Goal: Task Accomplishment & Management: Complete application form

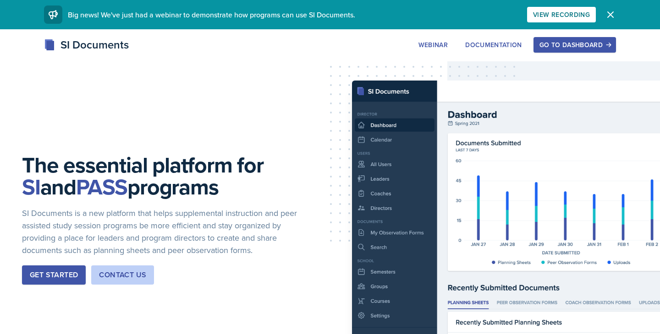
click at [562, 50] on button "Go to Dashboard" at bounding box center [574, 45] width 82 height 16
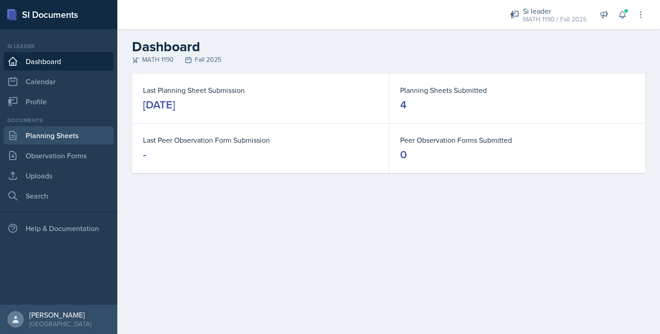
click at [53, 133] on link "Planning Sheets" at bounding box center [59, 135] width 110 height 18
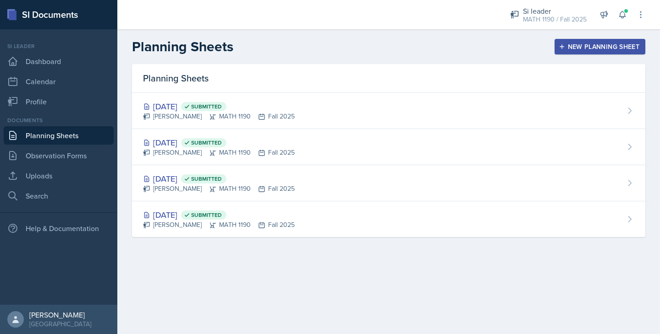
click at [433, 55] on header "Planning Sheets New Planning Sheet" at bounding box center [388, 46] width 542 height 35
click at [608, 45] on div "New Planning Sheet" at bounding box center [599, 46] width 79 height 7
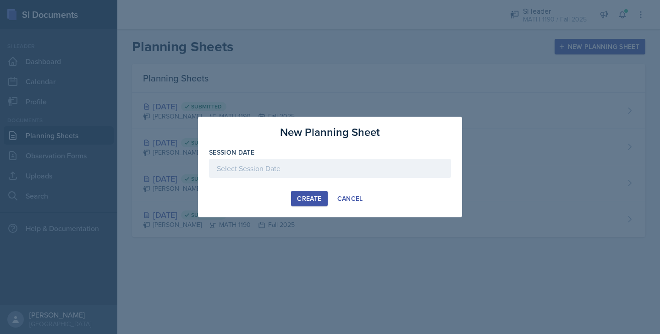
click at [292, 164] on div at bounding box center [330, 168] width 242 height 19
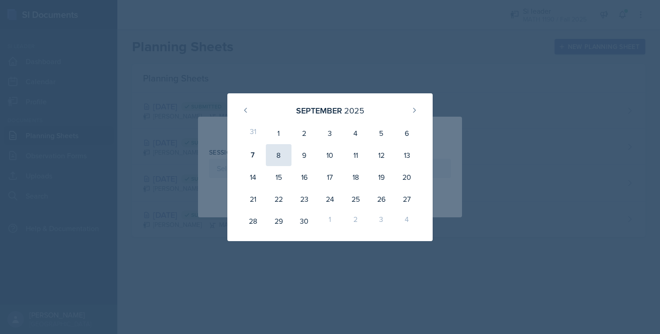
click at [282, 156] on div "8" at bounding box center [279, 155] width 26 height 22
type input "September 8th, 2025"
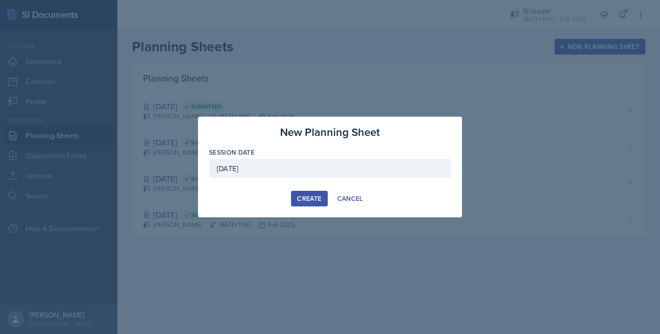
click at [304, 195] on div "Create" at bounding box center [309, 198] width 24 height 7
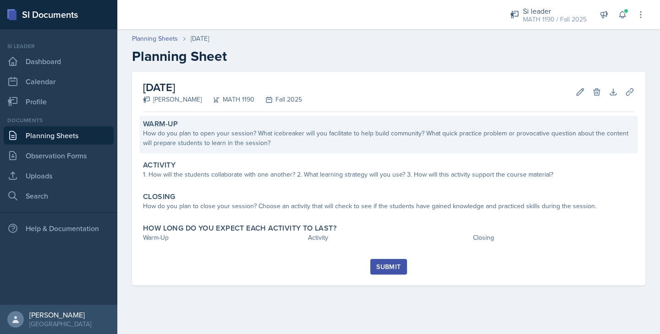
click at [303, 150] on div "Warm-Up How do you plan to open your session? What icebreaker will you facilita…" at bounding box center [388, 135] width 498 height 38
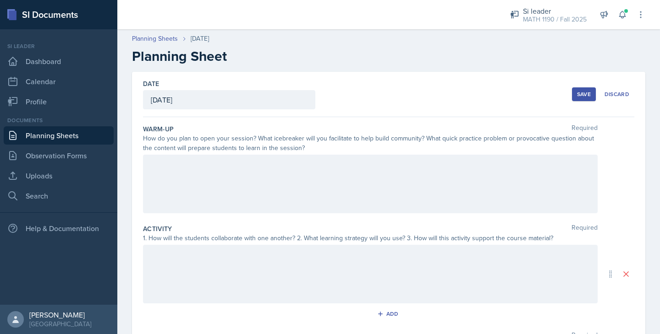
click at [262, 177] on div at bounding box center [370, 184] width 454 height 59
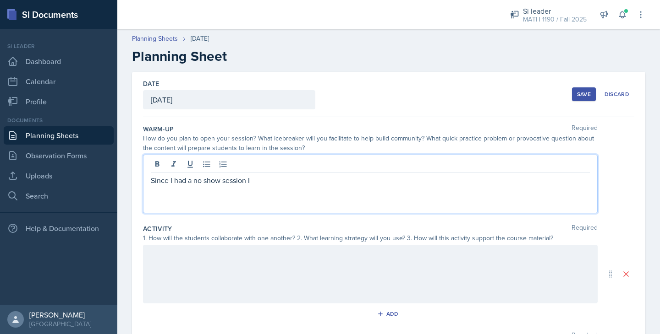
click at [626, 5] on div "Si leader MATH 1190 / Fall 2025 Si leader MATH 1190 / Spring 2025 Si leader MAT…" at bounding box center [571, 14] width 148 height 29
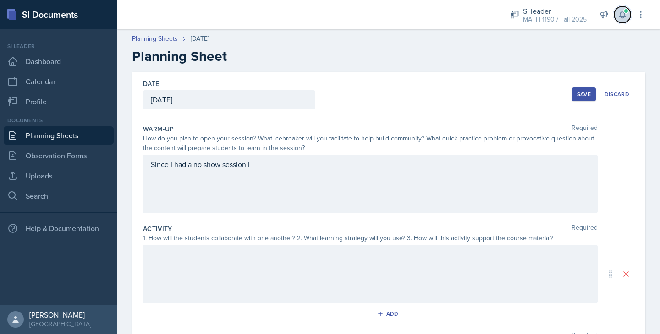
click at [620, 20] on button at bounding box center [622, 14] width 16 height 16
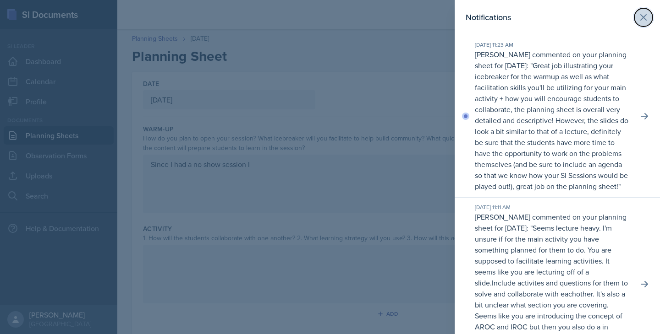
click at [644, 18] on icon at bounding box center [642, 17] width 5 height 5
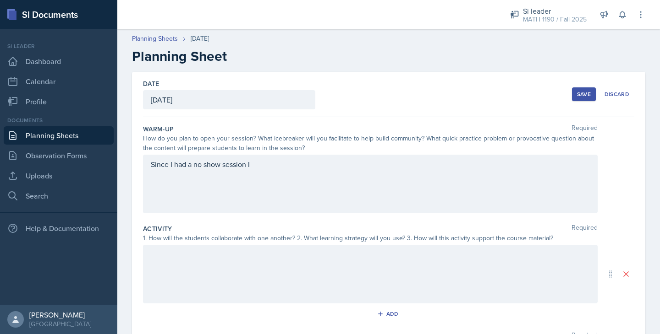
click at [279, 170] on div "Since I had a no show session I" at bounding box center [370, 184] width 454 height 59
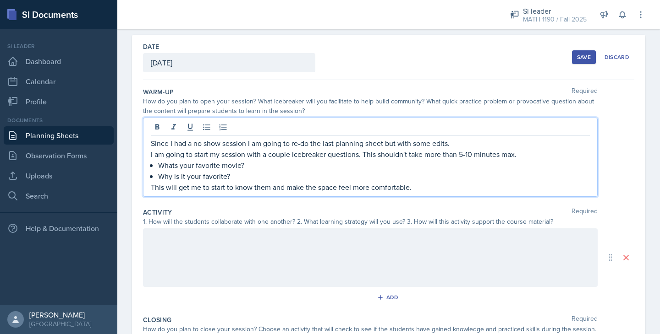
click at [207, 256] on div at bounding box center [370, 258] width 454 height 59
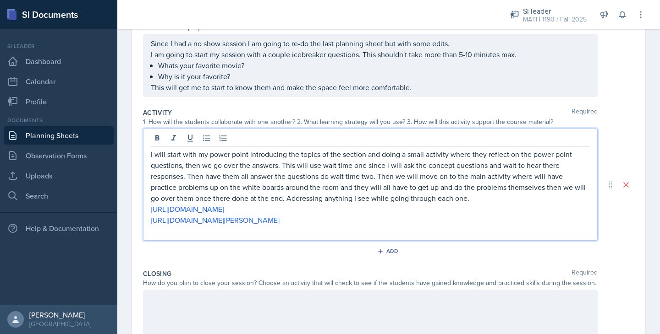
scroll to position [128, 0]
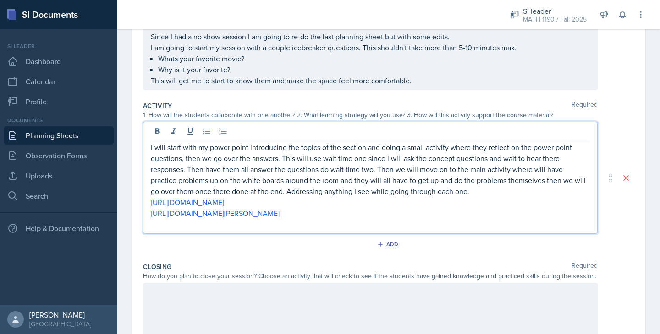
click at [380, 167] on p "I will start with my power point introducing the topics of the section and doin…" at bounding box center [370, 169] width 439 height 55
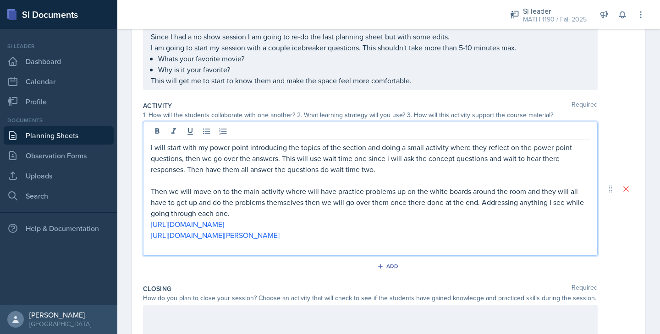
click at [258, 215] on p "Then we will move on to the main activity where will have practice problems up …" at bounding box center [370, 202] width 439 height 33
click at [399, 162] on p "I will start with my power point introducing the topics of the section and doin…" at bounding box center [370, 158] width 439 height 33
click at [389, 167] on p "I will start with my power point introducing the topics of the section and doin…" at bounding box center [370, 158] width 439 height 33
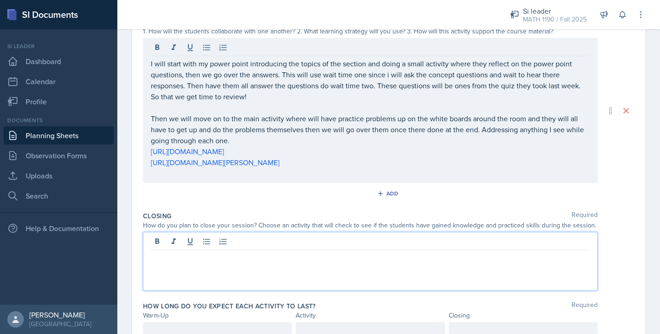
click at [232, 252] on p at bounding box center [370, 257] width 439 height 11
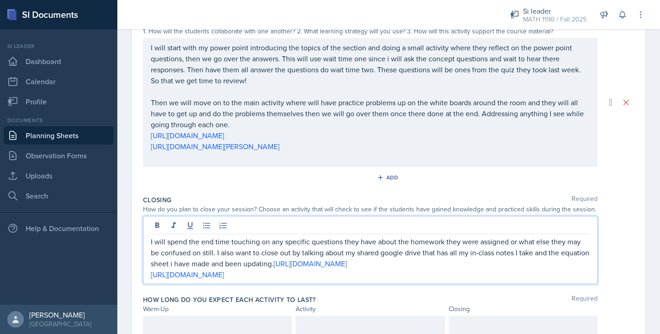
scroll to position [249, 0]
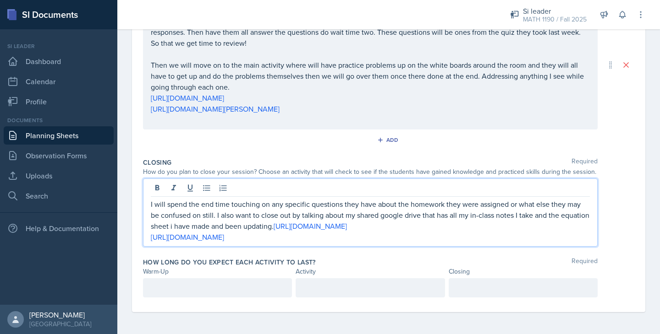
click at [153, 282] on div at bounding box center [217, 287] width 149 height 19
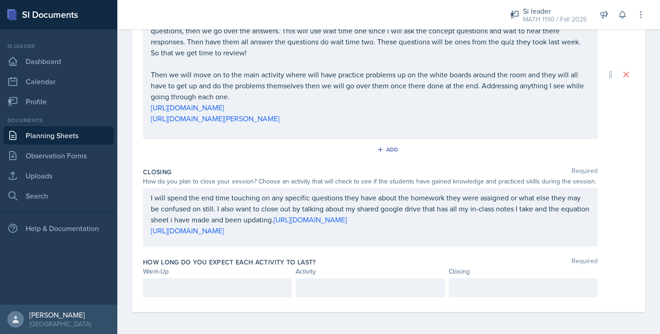
scroll to position [256, 0]
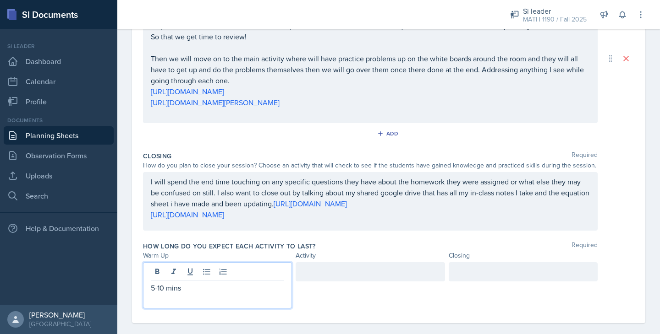
click at [342, 280] on div at bounding box center [369, 271] width 149 height 19
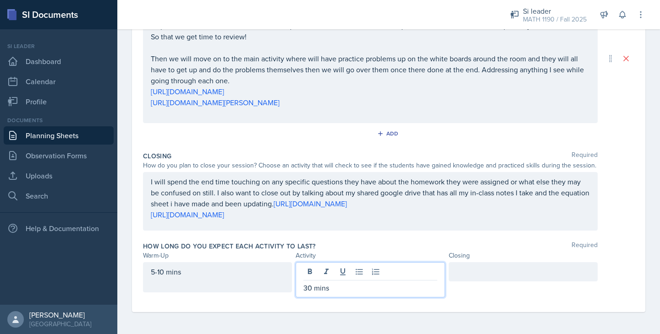
click at [542, 267] on div at bounding box center [522, 271] width 149 height 19
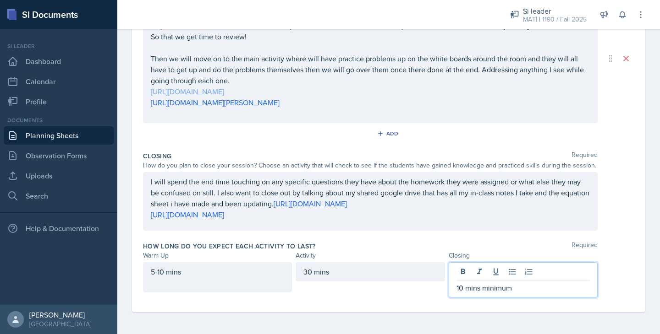
scroll to position [272, 0]
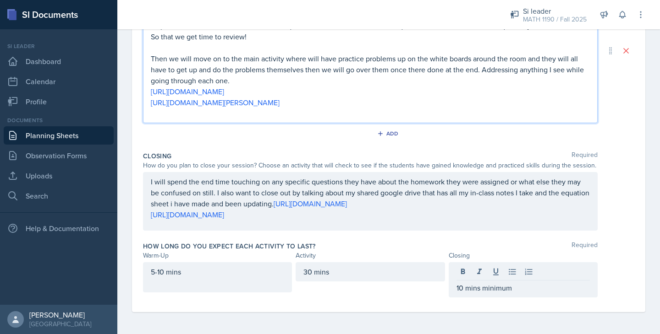
click at [240, 118] on p at bounding box center [370, 113] width 439 height 11
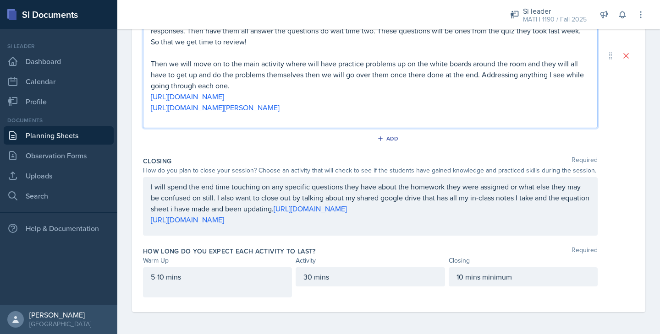
click at [471, 118] on p at bounding box center [370, 118] width 439 height 11
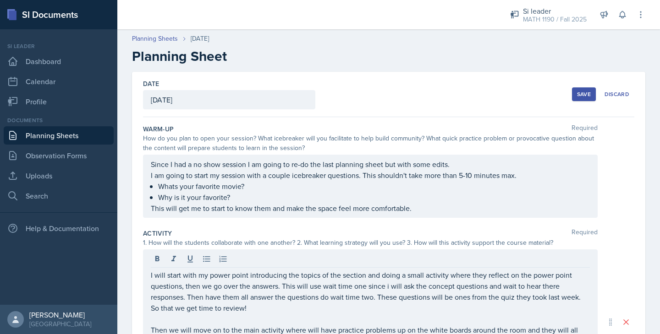
click at [581, 99] on button "Save" at bounding box center [584, 94] width 24 height 14
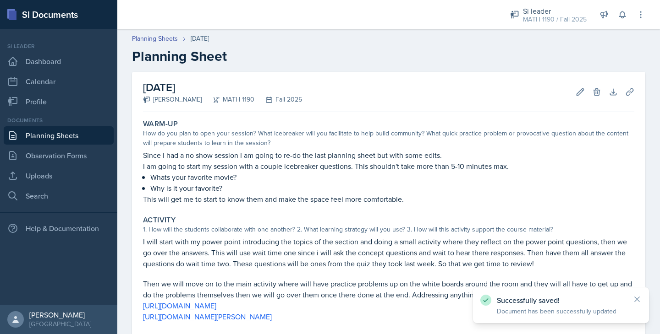
scroll to position [188, 0]
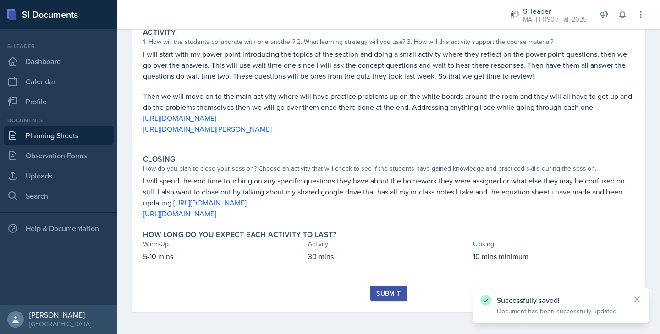
click at [391, 297] on div "Submit" at bounding box center [388, 293] width 24 height 7
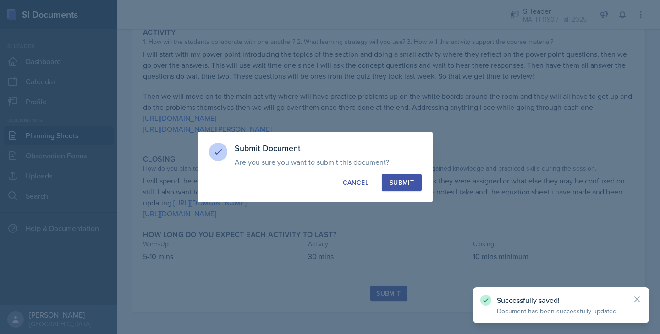
click at [408, 186] on div "Submit" at bounding box center [401, 182] width 24 height 9
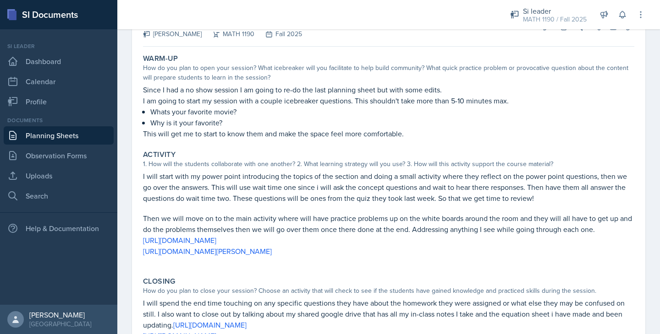
scroll to position [65, 0]
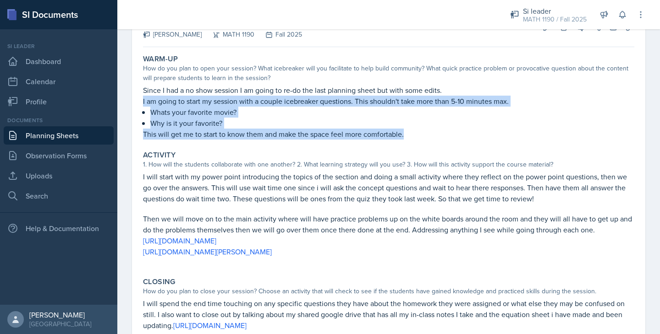
drag, startPoint x: 416, startPoint y: 131, endPoint x: 126, endPoint y: 104, distance: 291.7
click at [126, 104] on div "September 8th, 2025 Submitted Kasia Nelson MATH 1190 Fall 2025 Edit Delete View…" at bounding box center [388, 219] width 542 height 424
copy div "I am going to start my session with a couple icebreaker questions. This shouldn…"
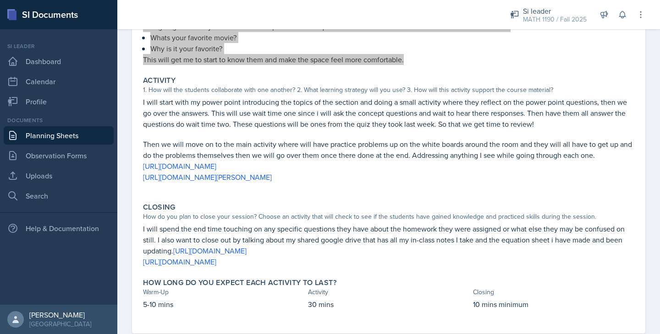
scroll to position [161, 0]
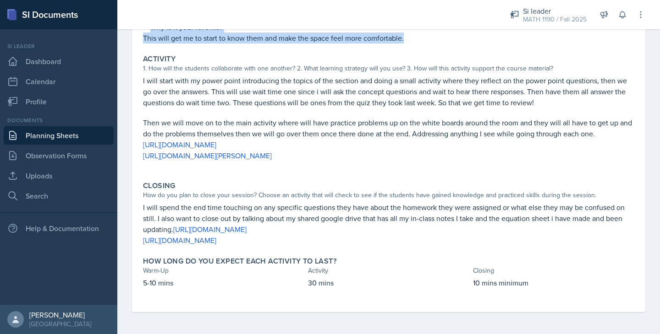
click at [241, 216] on p "I will spend the end time touching on any specific questions they have about th…" at bounding box center [388, 218] width 491 height 33
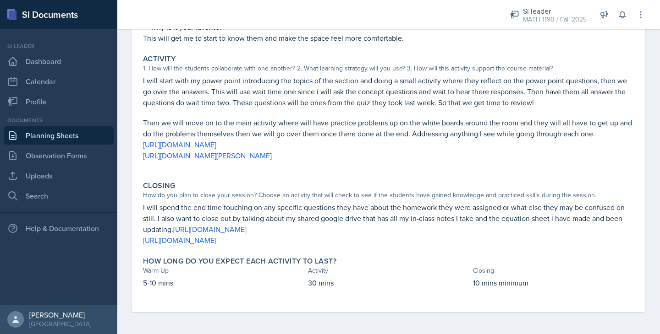
drag, startPoint x: 366, startPoint y: 242, endPoint x: 140, endPoint y: 207, distance: 228.5
click at [140, 207] on div "Closing How do you plan to close your session? Choose an activity that will che…" at bounding box center [388, 214] width 498 height 72
copy div "I will spend the end time touching on any specific questions they have about th…"
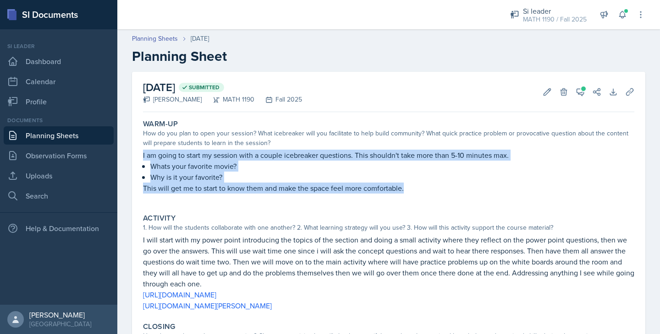
drag, startPoint x: 405, startPoint y: 187, endPoint x: 132, endPoint y: 153, distance: 274.7
click at [132, 153] on div "September 4th, 2025 Submitted Kasia Nelson MATH 1190 Fall 2025 Edit Delete View…" at bounding box center [388, 263] width 513 height 382
copy div "I am going to start my session with a couple icebreaker questions. This shouldn…"
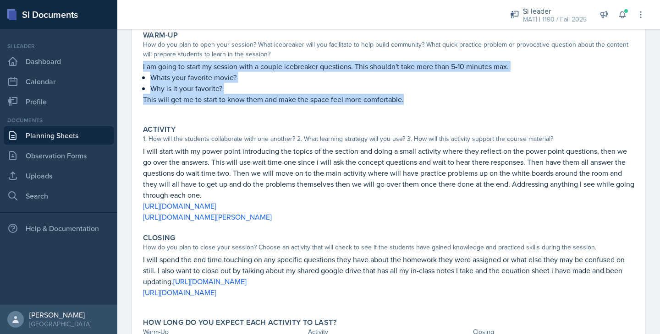
scroll to position [127, 0]
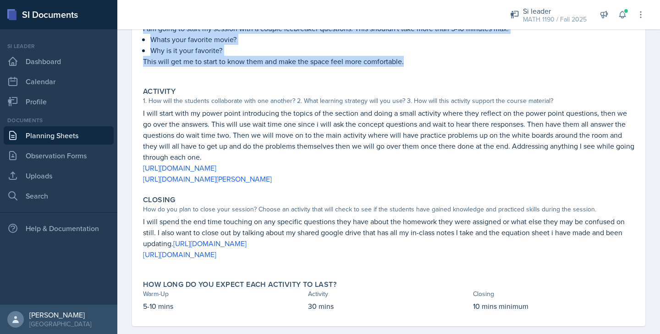
drag, startPoint x: 141, startPoint y: 112, endPoint x: 459, endPoint y: 175, distance: 324.0
click at [459, 175] on div "Activity 1. How will the students collaborate with one another? 2. What learnin…" at bounding box center [388, 135] width 498 height 105
copy div "I will start with my power point introducing the topics of the section and doin…"
drag, startPoint x: 371, startPoint y: 256, endPoint x: 125, endPoint y: 217, distance: 249.9
click at [125, 217] on div "September 4th, 2025 Submitted Kasia Nelson MATH 1190 Fall 2025 Edit Delete View…" at bounding box center [388, 147] width 542 height 404
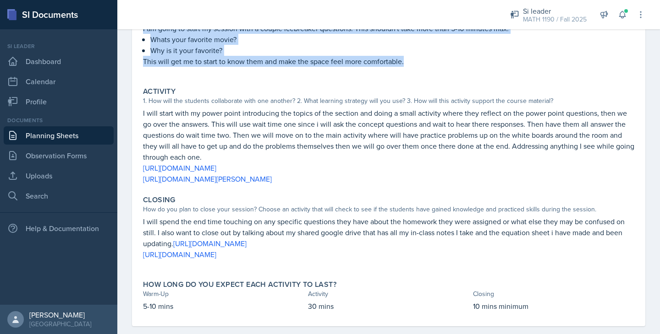
copy div "I will spend the end time touching on any specific questions they have about th…"
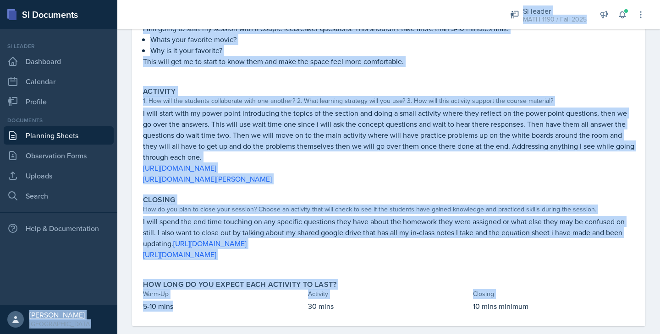
drag, startPoint x: 179, startPoint y: 305, endPoint x: 103, endPoint y: 305, distance: 76.5
click at [103, 305] on div "SI Documents Si leader Dashboard Calendar Profile Documents Planning Sheets Obs…" at bounding box center [330, 167] width 660 height 334
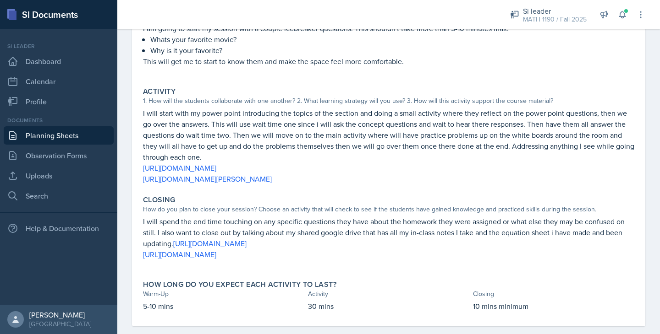
click at [202, 309] on p "5-10 mins" at bounding box center [223, 306] width 161 height 11
drag, startPoint x: 180, startPoint y: 304, endPoint x: 140, endPoint y: 304, distance: 39.9
click at [140, 304] on div "How long do you expect each activity to last? Warm-Up Activity Closing 5-10 min…" at bounding box center [388, 296] width 498 height 39
copy p "5-10 mins"
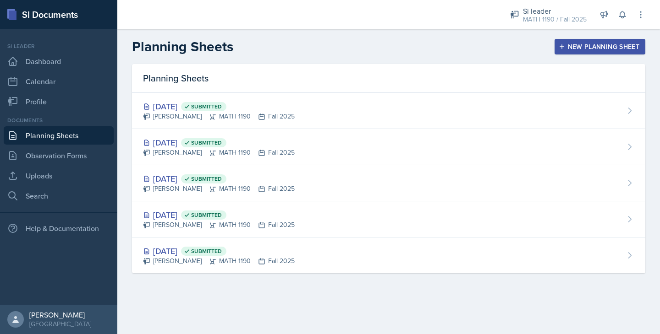
click at [575, 47] on div "New Planning Sheet" at bounding box center [599, 46] width 79 height 7
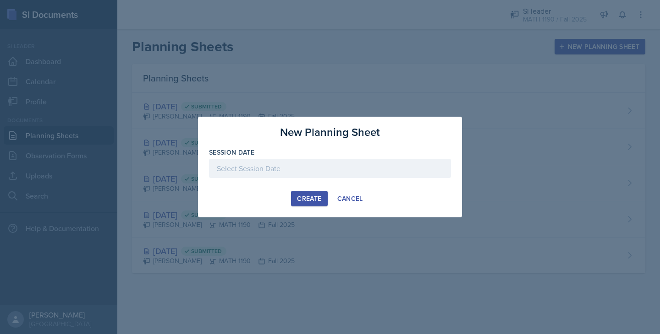
click at [307, 165] on div at bounding box center [330, 168] width 242 height 19
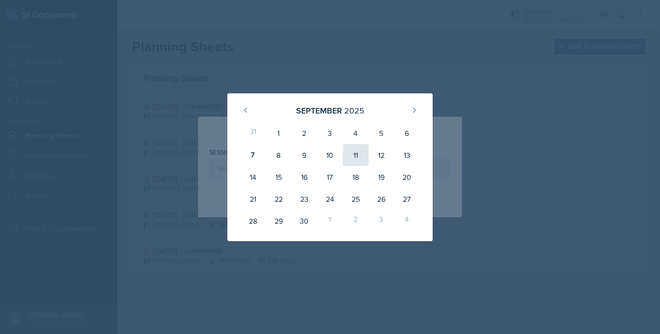
click at [359, 159] on div "11" at bounding box center [356, 155] width 26 height 22
type input "[DATE]"
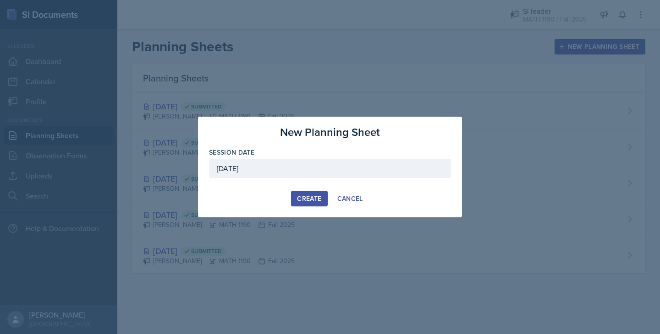
click at [313, 198] on div "Create" at bounding box center [309, 198] width 24 height 7
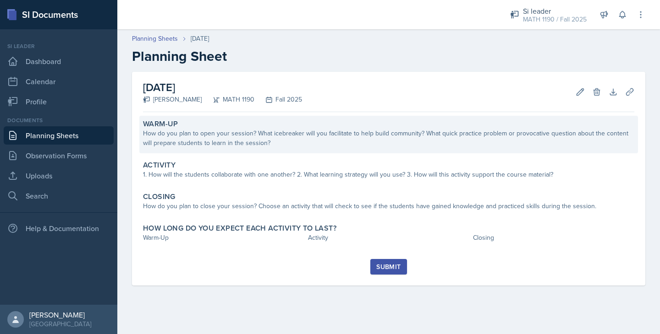
click at [302, 133] on div "How do you plan to open your session? What icebreaker will you facilitate to he…" at bounding box center [388, 138] width 491 height 19
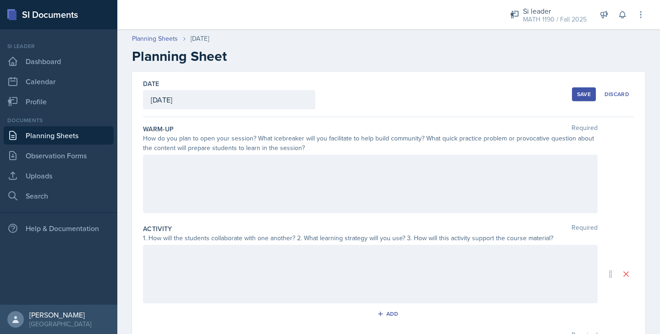
click at [217, 168] on div at bounding box center [370, 184] width 454 height 59
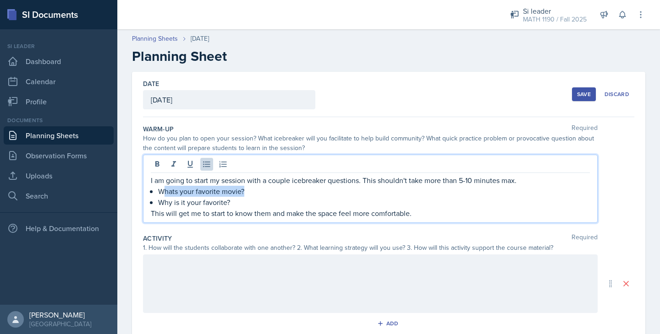
drag, startPoint x: 253, startPoint y: 192, endPoint x: 162, endPoint y: 191, distance: 91.6
click at [162, 191] on p "Whats your favorite movie?" at bounding box center [373, 191] width 431 height 11
drag, startPoint x: 234, startPoint y: 200, endPoint x: 162, endPoint y: 199, distance: 71.9
click at [162, 199] on p "Why is it your favorite?" at bounding box center [373, 202] width 431 height 11
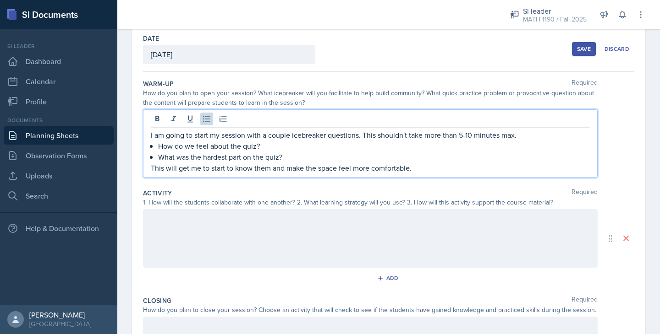
click at [169, 226] on div at bounding box center [370, 238] width 454 height 59
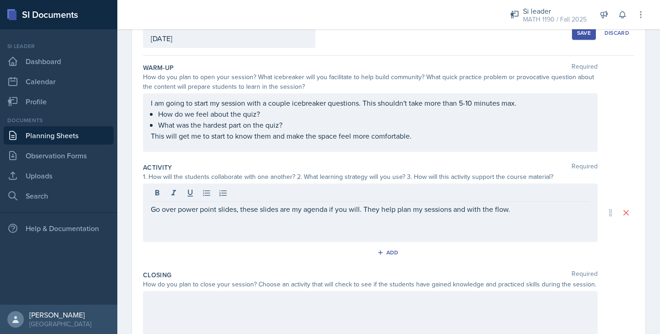
click at [197, 295] on div at bounding box center [370, 320] width 454 height 59
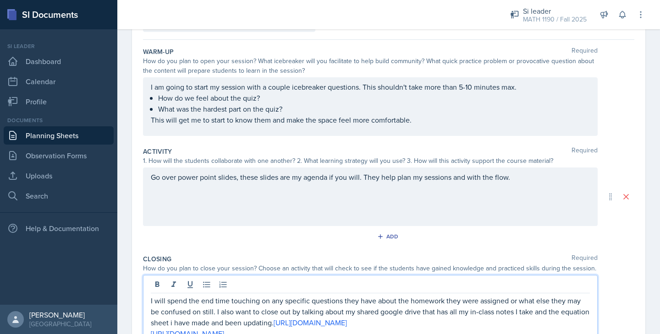
scroll to position [84, 0]
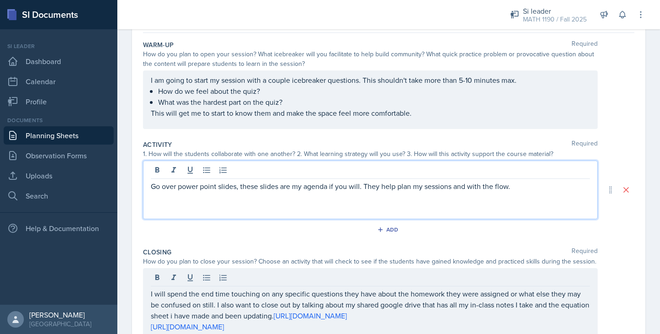
click at [538, 181] on p "Go over power point slides, these slides are my agenda if you will. They help p…" at bounding box center [370, 186] width 439 height 11
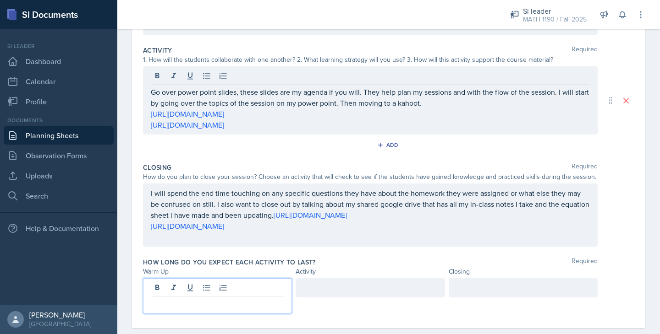
scroll to position [185, 0]
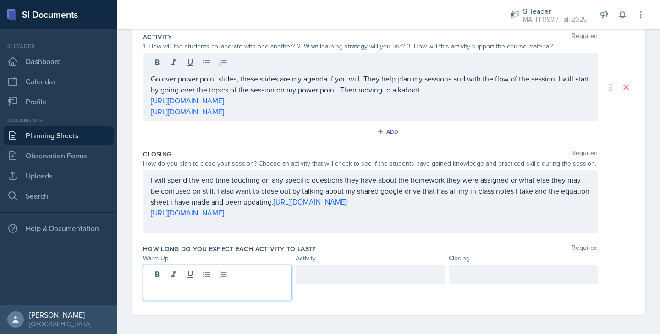
click at [191, 289] on p at bounding box center [217, 290] width 133 height 11
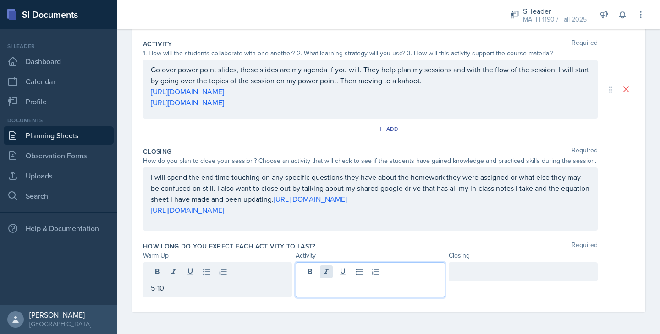
click at [323, 270] on div at bounding box center [369, 279] width 149 height 35
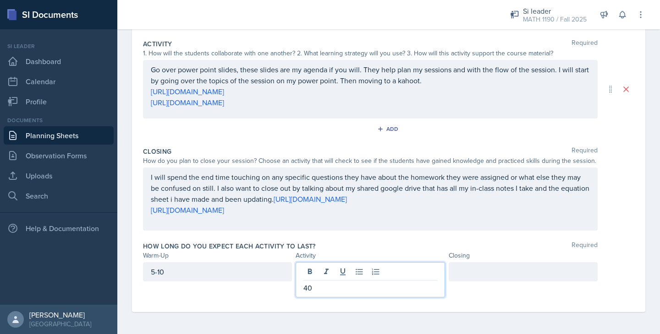
click at [472, 275] on div at bounding box center [522, 271] width 149 height 19
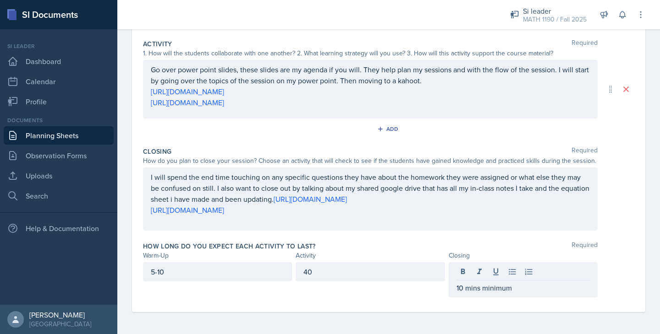
click at [387, 250] on div "How long do you expect each activity to last? Required" at bounding box center [388, 246] width 491 height 9
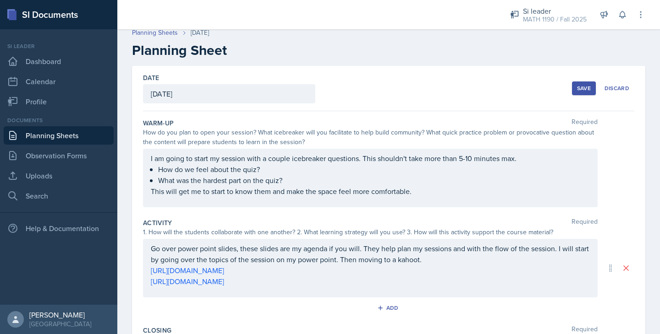
scroll to position [0, 0]
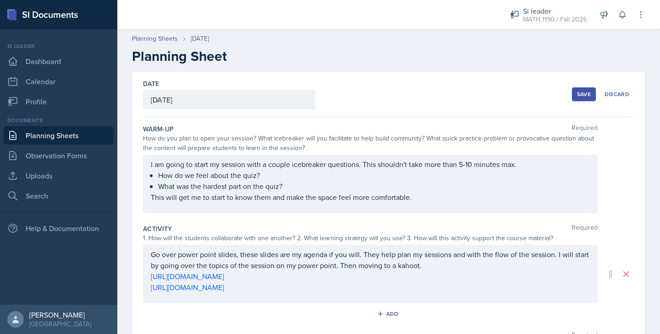
click at [582, 95] on div "Save" at bounding box center [584, 94] width 14 height 7
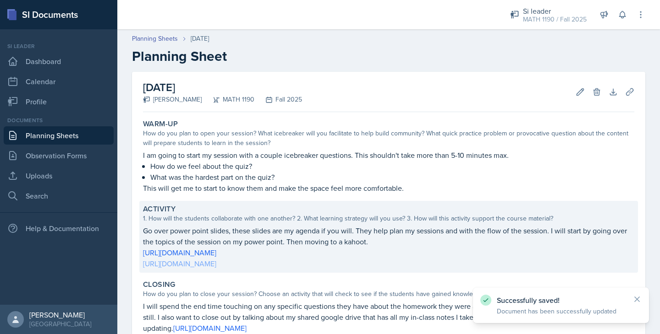
scroll to position [126, 0]
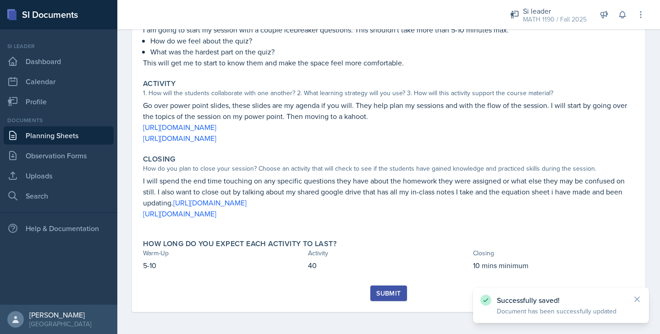
click at [377, 295] on div "Submit" at bounding box center [388, 293] width 24 height 7
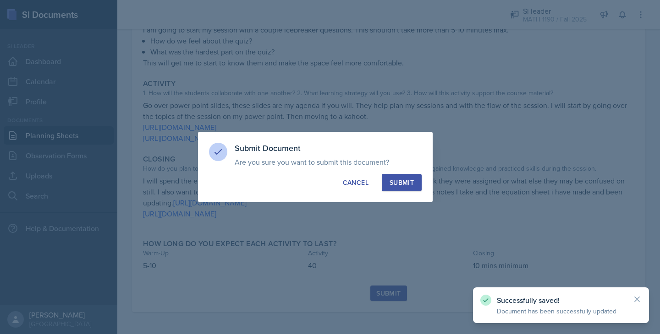
click at [407, 188] on button "Submit" at bounding box center [402, 182] width 40 height 17
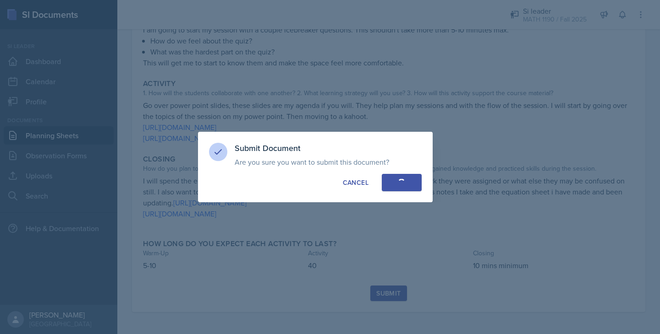
scroll to position [99, 0]
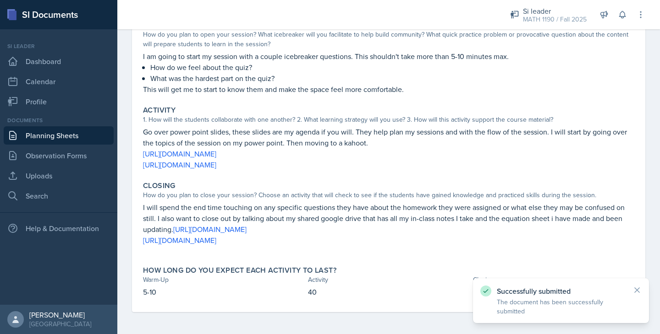
click at [69, 132] on link "Planning Sheets" at bounding box center [59, 135] width 110 height 18
